Goal: Task Accomplishment & Management: Manage account settings

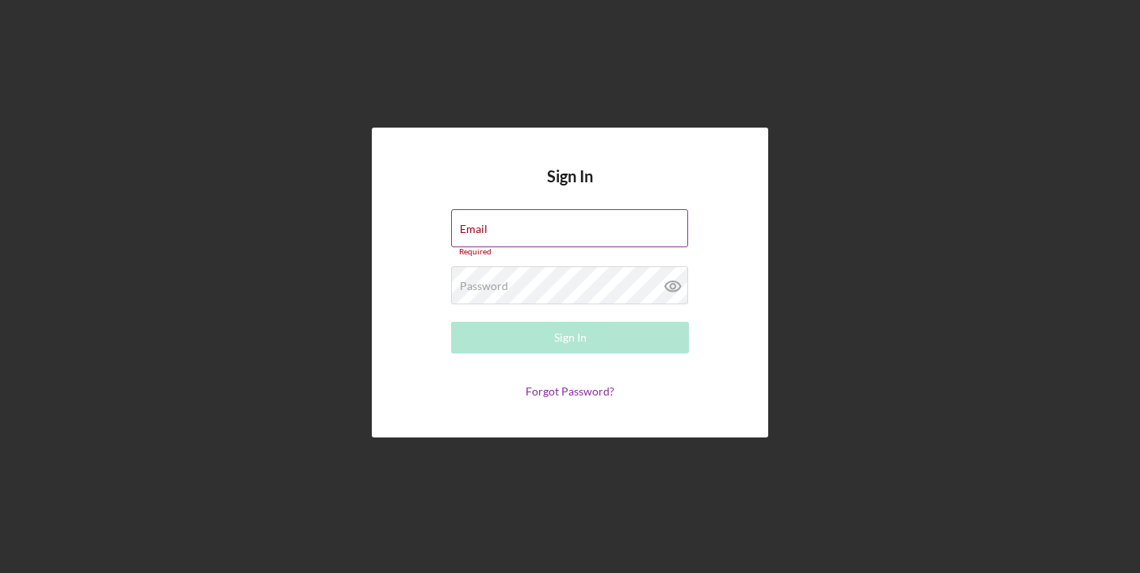
click at [518, 233] on div "Email Required" at bounding box center [570, 233] width 238 height 48
drag, startPoint x: 686, startPoint y: 250, endPoint x: 659, endPoint y: 247, distance: 27.1
click at [660, 247] on form "Email Required Password Required Sign In Forgot Password?" at bounding box center [569, 303] width 317 height 189
click at [640, 234] on input "Email" at bounding box center [569, 228] width 237 height 38
type input "thewealthshifter@gmail.com"
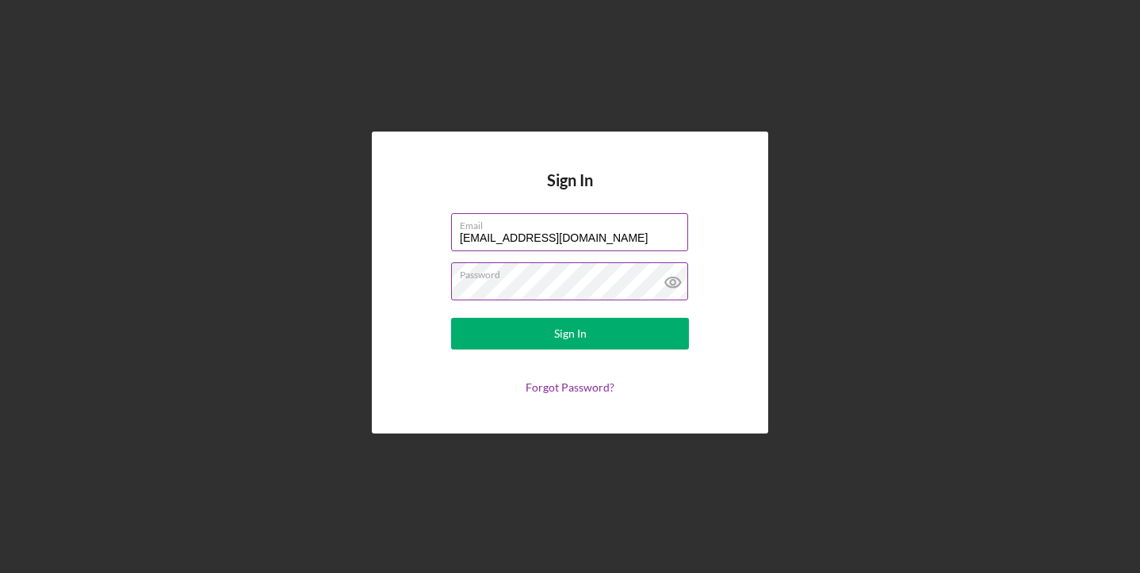
click at [451, 318] on button "Sign In" at bounding box center [570, 334] width 238 height 32
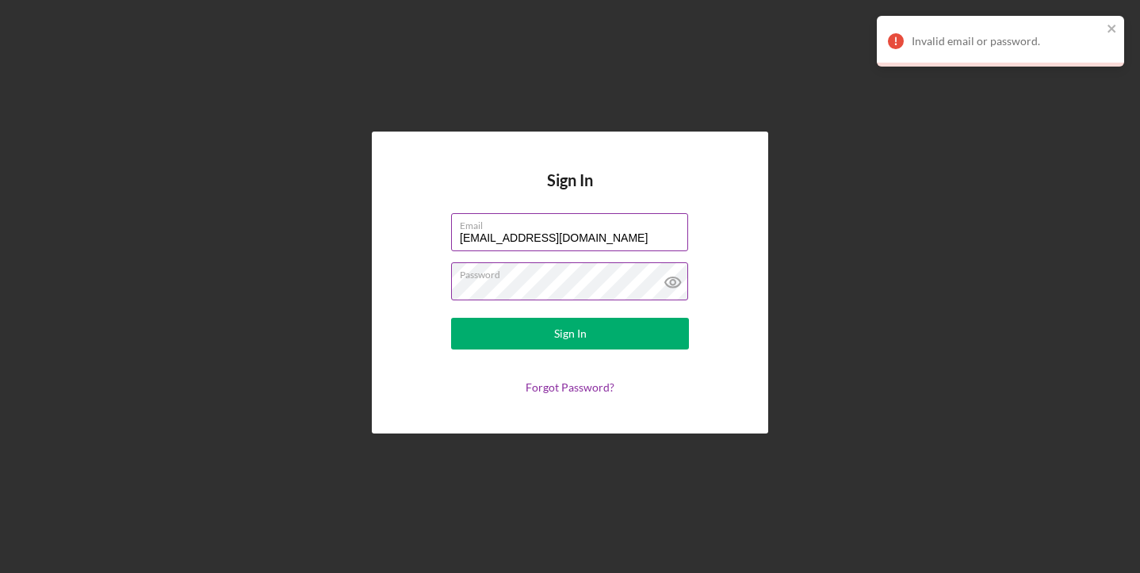
click at [671, 280] on icon at bounding box center [672, 282] width 5 height 5
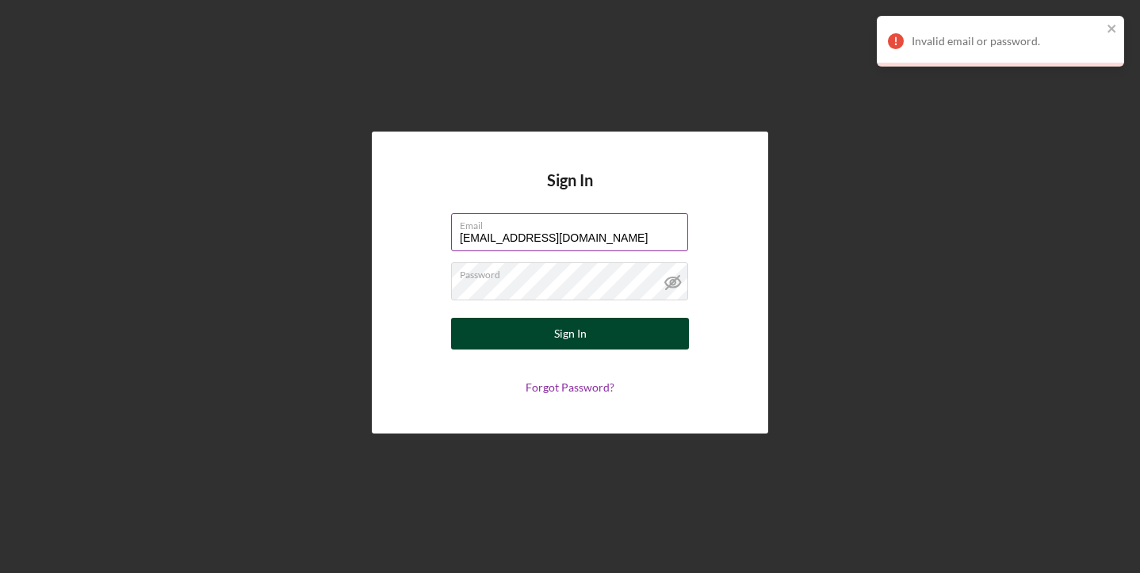
click at [529, 336] on button "Sign In" at bounding box center [570, 334] width 238 height 32
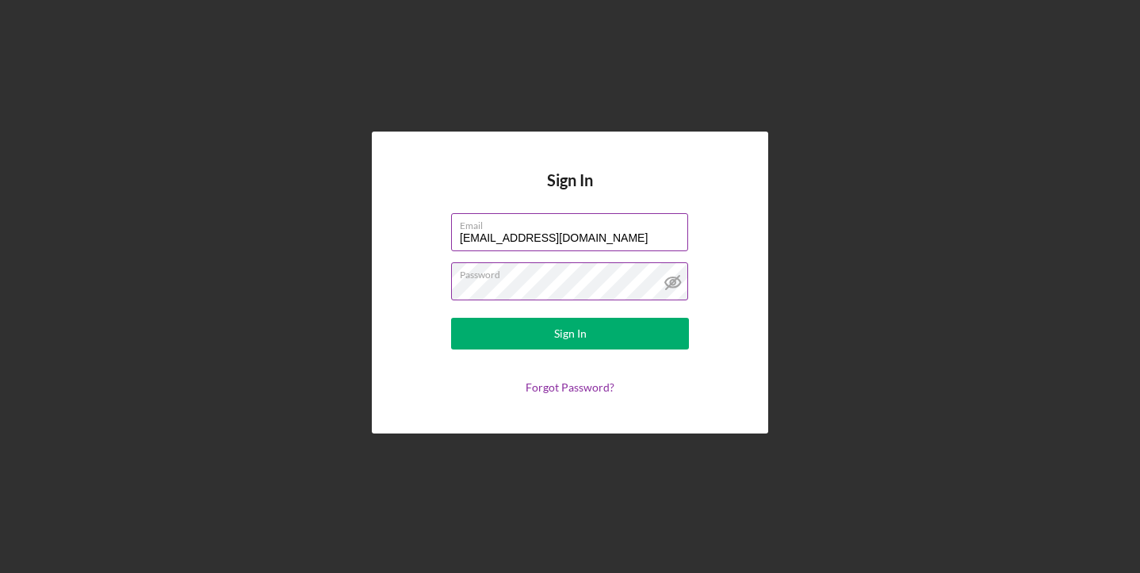
click at [451, 318] on button "Sign In" at bounding box center [570, 334] width 238 height 32
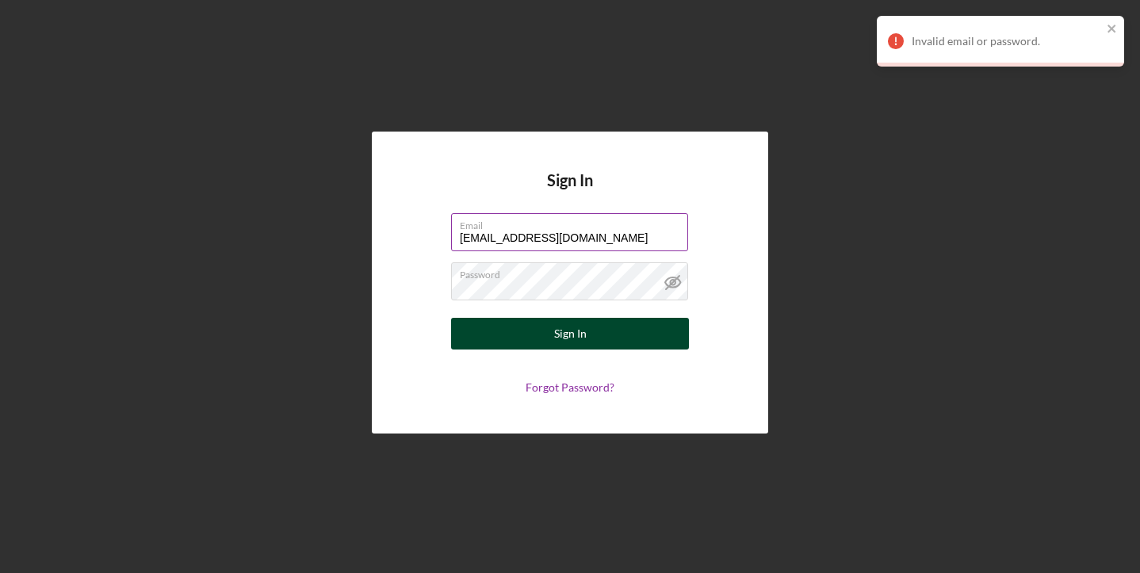
click at [536, 335] on button "Sign In" at bounding box center [570, 334] width 238 height 32
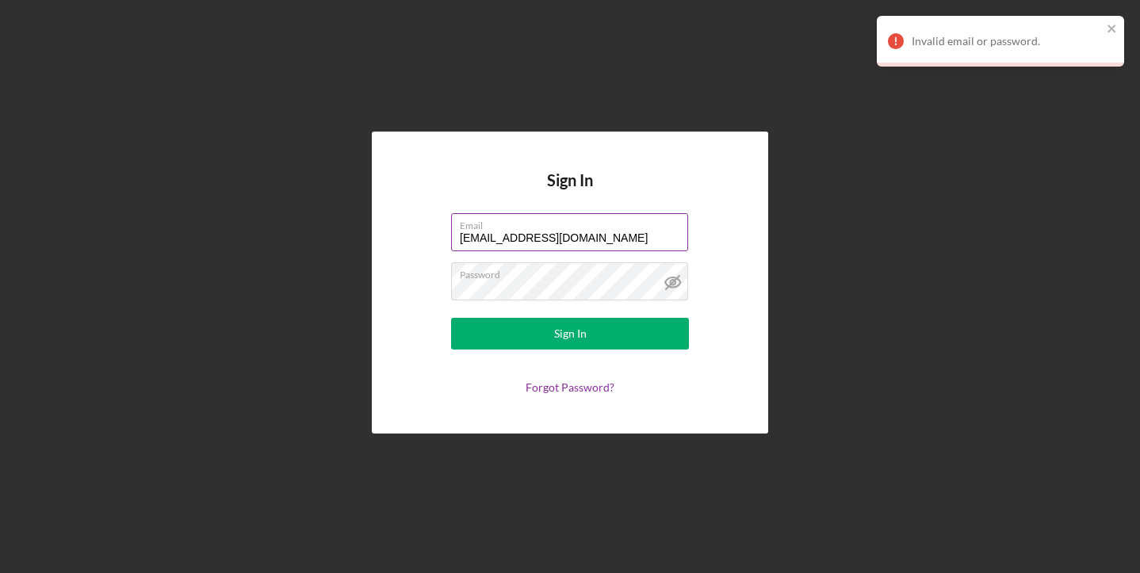
click at [738, 306] on div "Sign In Email thewealthshifter@gmail.com Password Sign In Forgot Password?" at bounding box center [570, 283] width 396 height 302
